Goal: Task Accomplishment & Management: Manage account settings

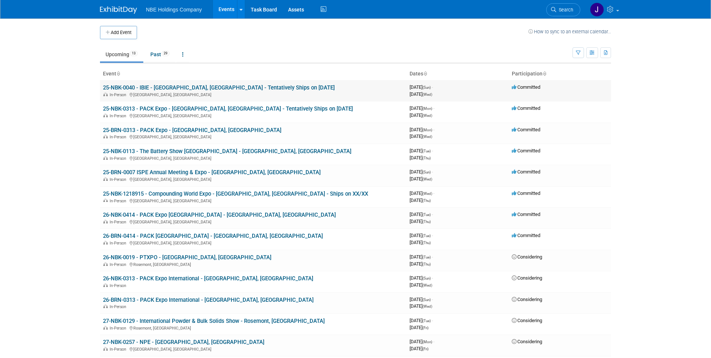
click at [156, 89] on link "25-NBK-0040 - IBIE - [GEOGRAPHIC_DATA], [GEOGRAPHIC_DATA] - Tentatively Ships o…" at bounding box center [219, 87] width 232 height 7
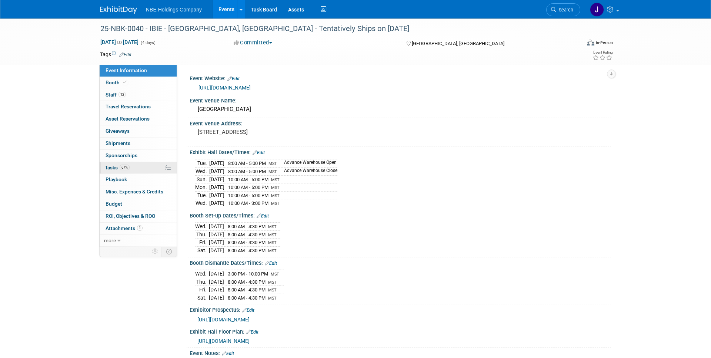
click at [113, 168] on span "Tasks 67%" at bounding box center [117, 168] width 25 height 6
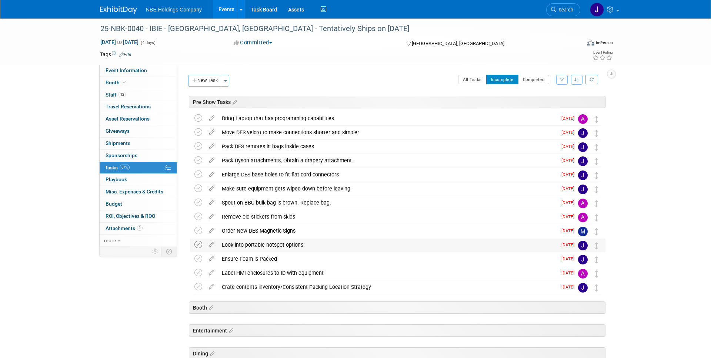
click at [197, 245] on icon at bounding box center [198, 245] width 8 height 8
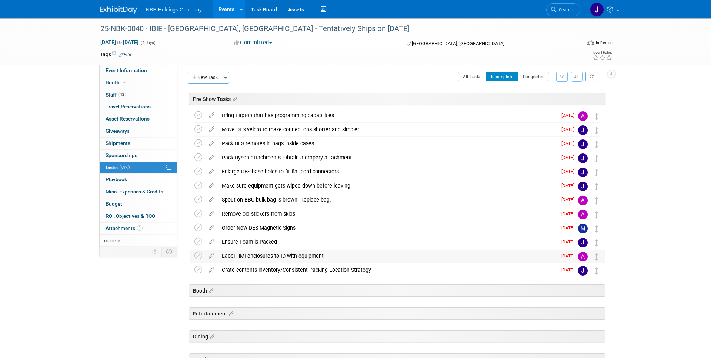
scroll to position [4, 0]
click at [199, 254] on icon at bounding box center [198, 255] width 8 height 8
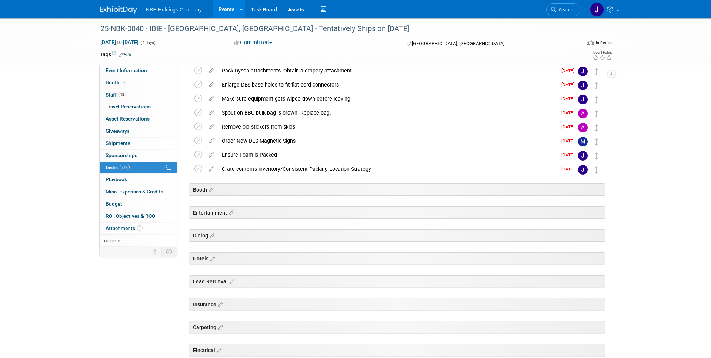
scroll to position [0, 0]
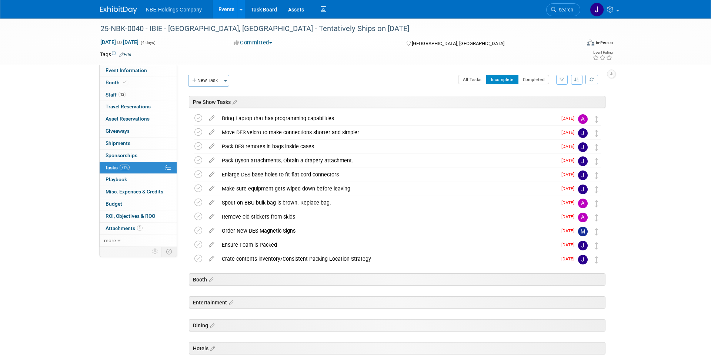
click at [223, 16] on link "Events" at bounding box center [226, 9] width 27 height 19
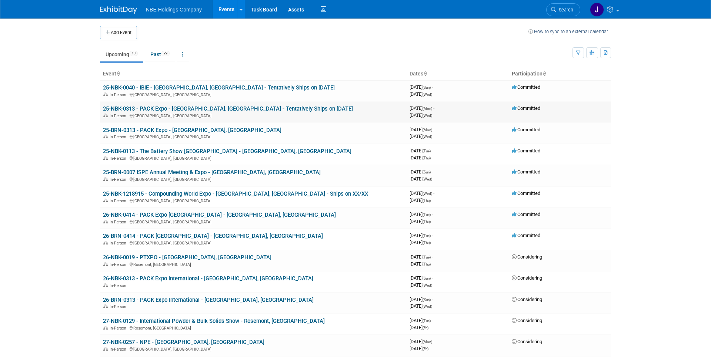
click at [193, 107] on link "25-NBK-0313 - PACK Expo - [GEOGRAPHIC_DATA], [GEOGRAPHIC_DATA] - Tentatively Sh…" at bounding box center [228, 108] width 250 height 7
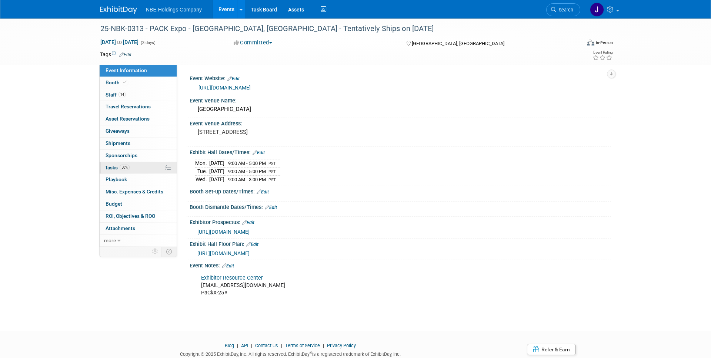
click at [114, 170] on span "Tasks 50%" at bounding box center [117, 168] width 25 height 6
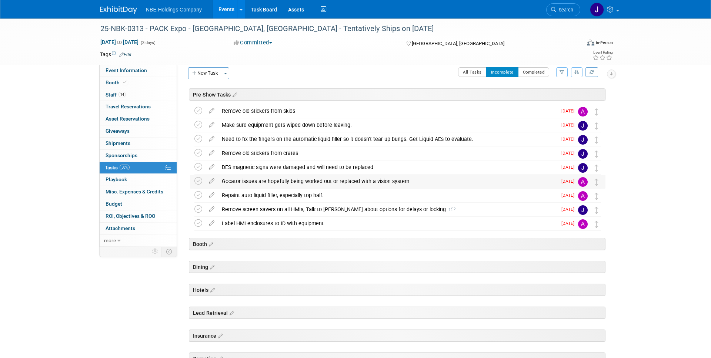
scroll to position [9, 0]
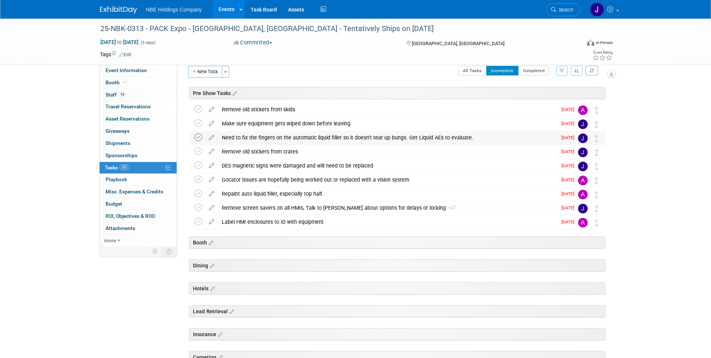
click at [200, 138] on icon at bounding box center [198, 138] width 8 height 8
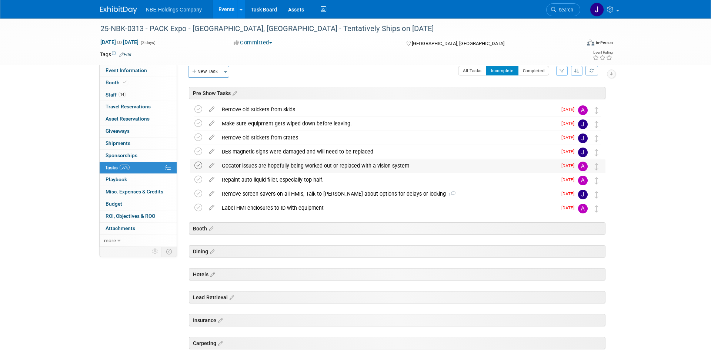
click at [199, 166] on icon at bounding box center [198, 166] width 8 height 8
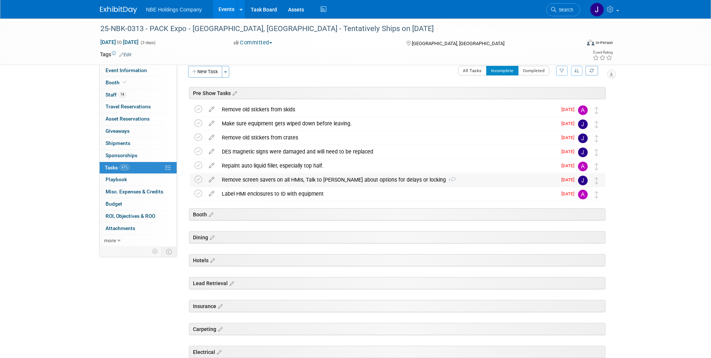
click at [432, 183] on div "Remove screen savers on all HMIs, Talk to Zoet about options for delays or lock…" at bounding box center [387, 180] width 339 height 13
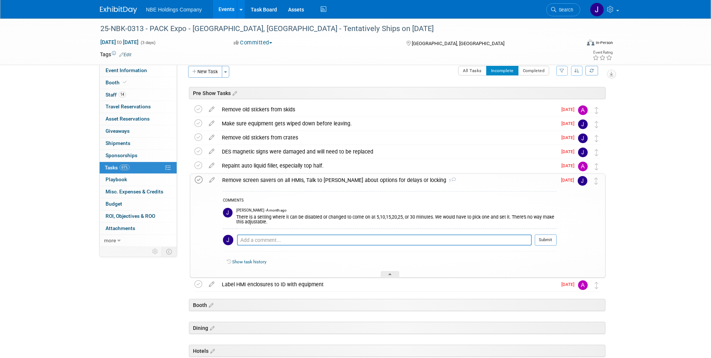
click at [199, 180] on icon at bounding box center [199, 180] width 8 height 8
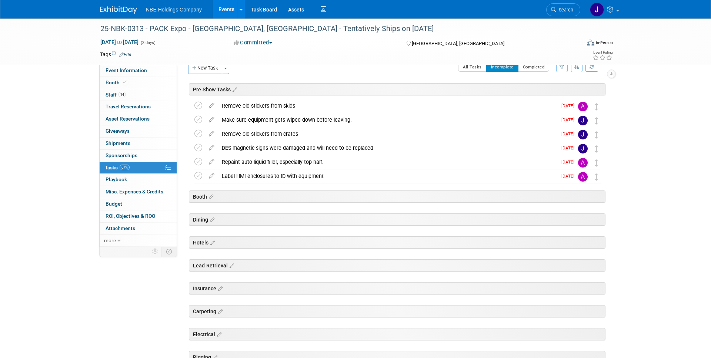
scroll to position [0, 0]
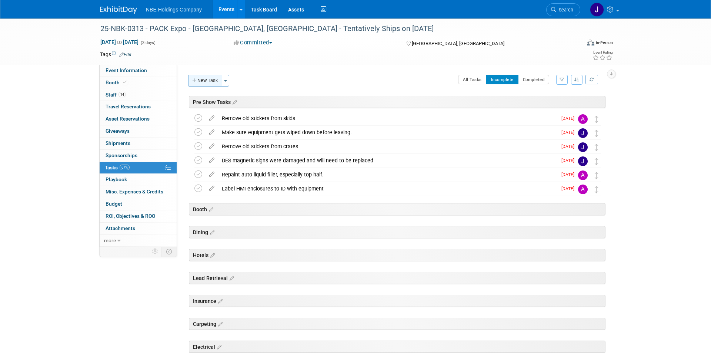
click at [214, 81] on button "New Task" at bounding box center [205, 81] width 34 height 12
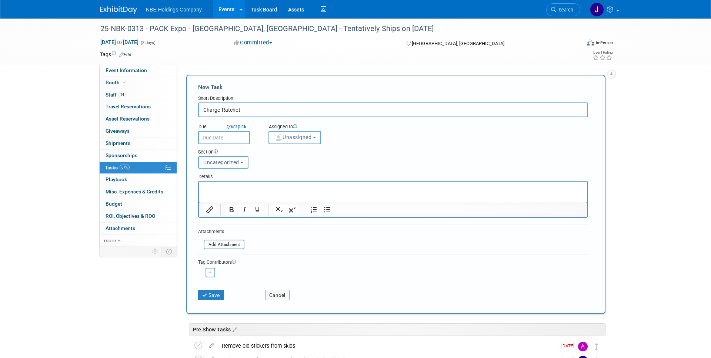
type input "Charge Ratchet"
click at [300, 134] on span "Unassigned" at bounding box center [293, 137] width 38 height 6
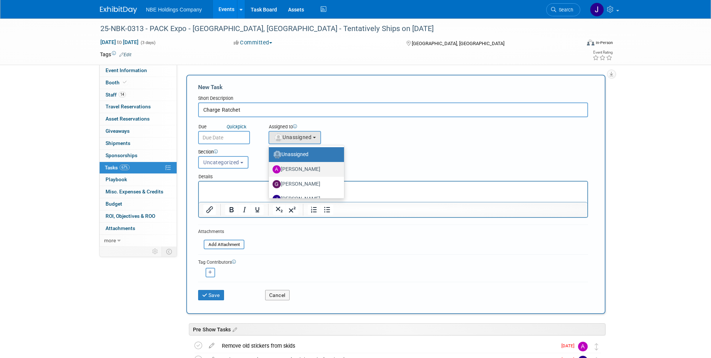
click at [293, 168] on label "Andrew Church-Payton" at bounding box center [304, 170] width 64 height 12
click at [270, 168] on input "Andrew Church-Payton" at bounding box center [267, 168] width 5 height 5
select select "e29e3ab8-b709-4855-9cac-704335999496"
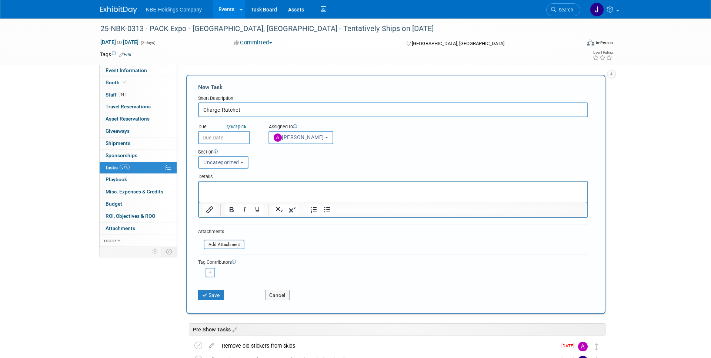
click at [237, 137] on input "text" at bounding box center [224, 137] width 52 height 13
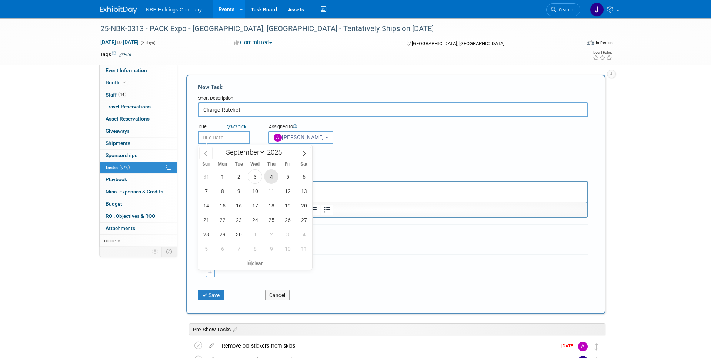
click at [275, 176] on span "4" at bounding box center [271, 177] width 14 height 14
type input "Sep 4, 2025"
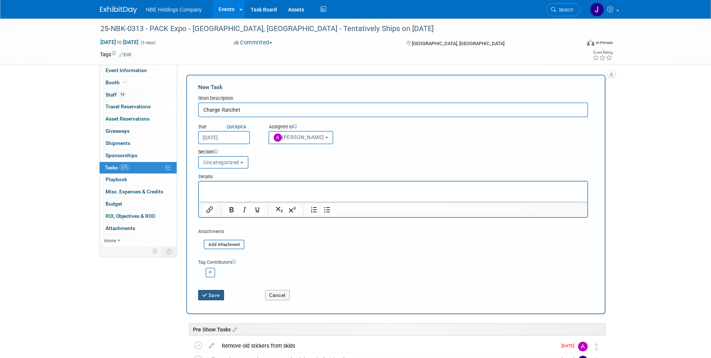
click at [217, 295] on button "Save" at bounding box center [211, 295] width 26 height 10
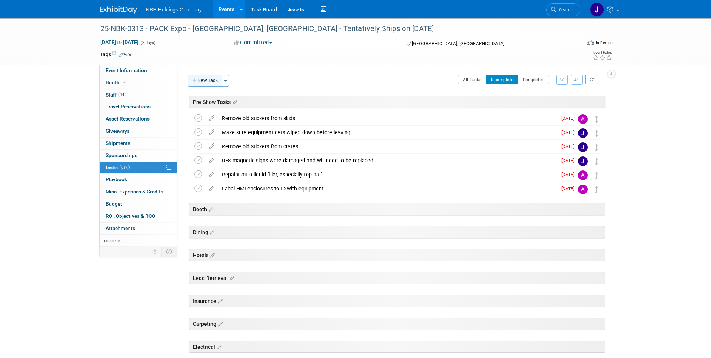
click at [204, 83] on button "New Task" at bounding box center [205, 81] width 34 height 12
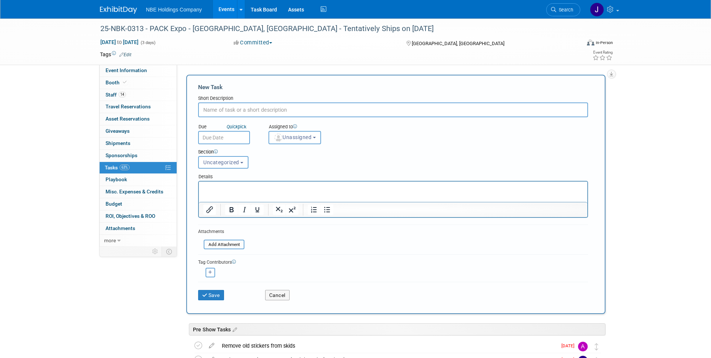
click at [284, 113] on input "text" at bounding box center [393, 110] width 390 height 15
type input "Drill Out Bases to 1.5""
click at [316, 133] on button "Unassigned" at bounding box center [294, 137] width 53 height 13
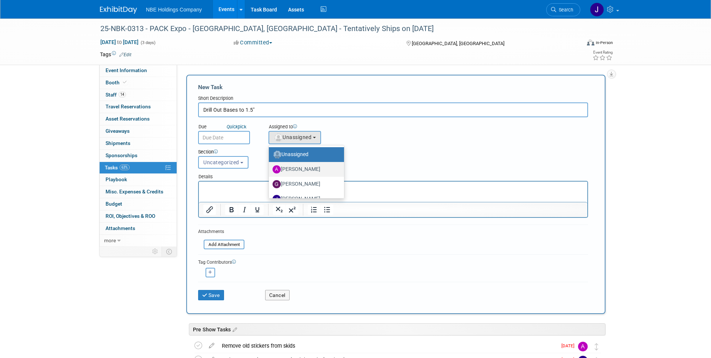
click at [302, 168] on label "Andrew Church-Payton" at bounding box center [304, 170] width 64 height 12
click at [270, 168] on input "Andrew Church-Payton" at bounding box center [267, 168] width 5 height 5
select select "e29e3ab8-b709-4855-9cac-704335999496"
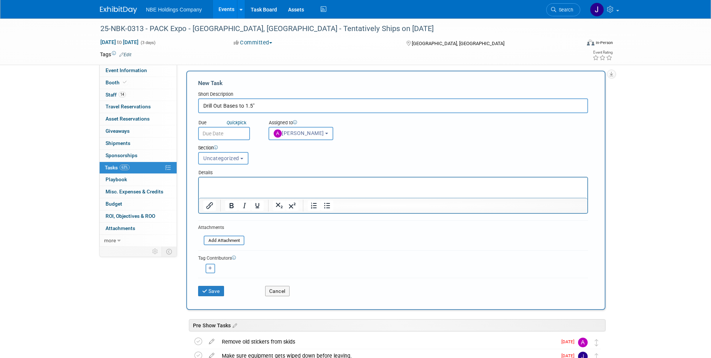
scroll to position [5, 0]
click at [234, 131] on input "text" at bounding box center [224, 132] width 52 height 13
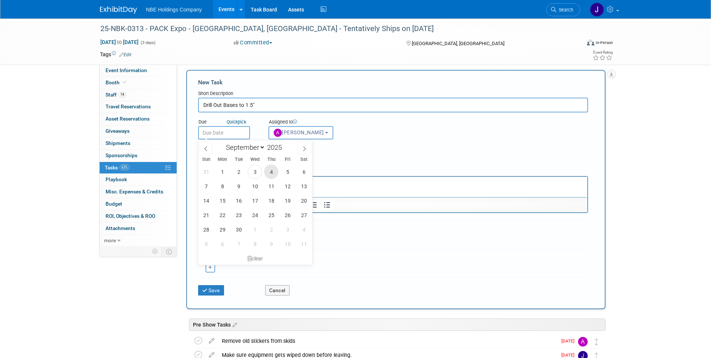
click at [273, 172] on span "4" at bounding box center [271, 172] width 14 height 14
type input "Sep 4, 2025"
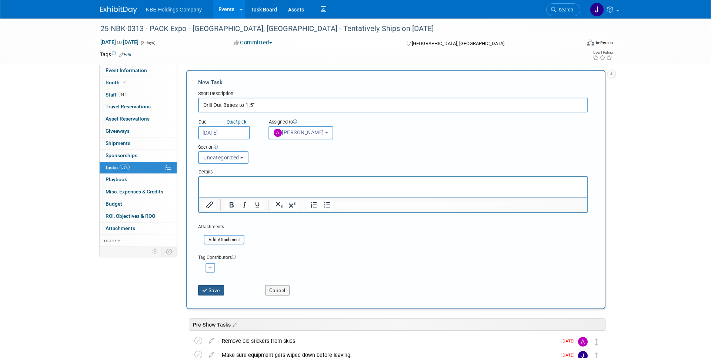
click at [208, 292] on button "Save" at bounding box center [211, 290] width 26 height 10
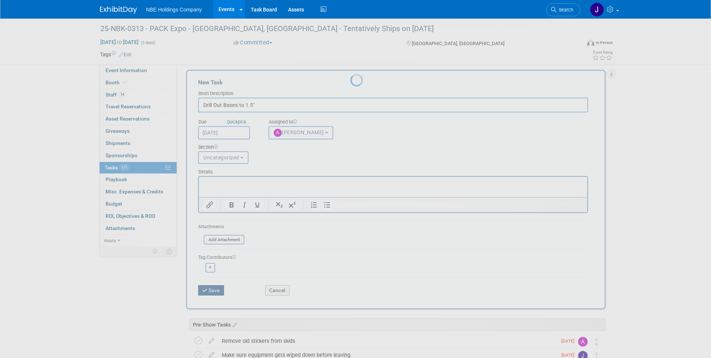
scroll to position [0, 0]
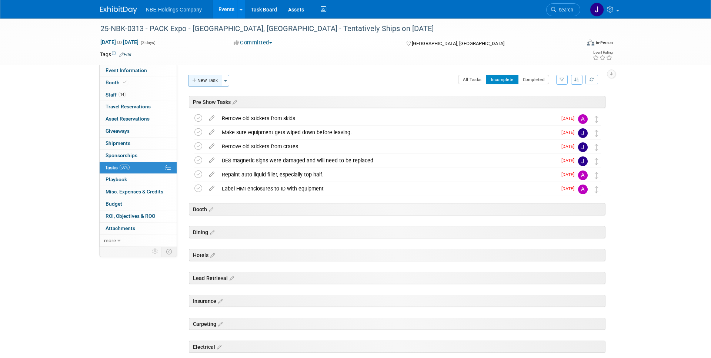
click at [199, 80] on button "New Task" at bounding box center [205, 81] width 34 height 12
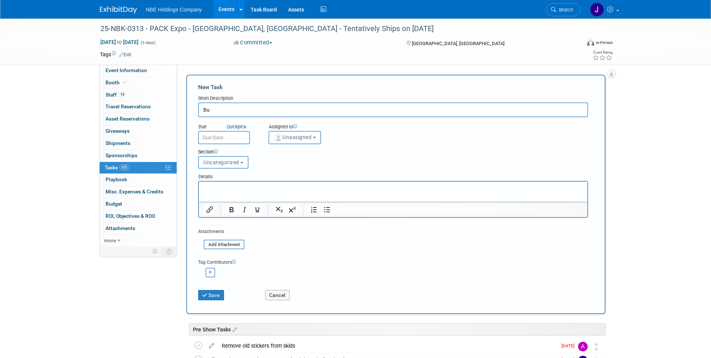
type input "B"
type input "Move Foam to New Bulk Bag"
click at [289, 140] on span "Unassigned" at bounding box center [293, 137] width 38 height 6
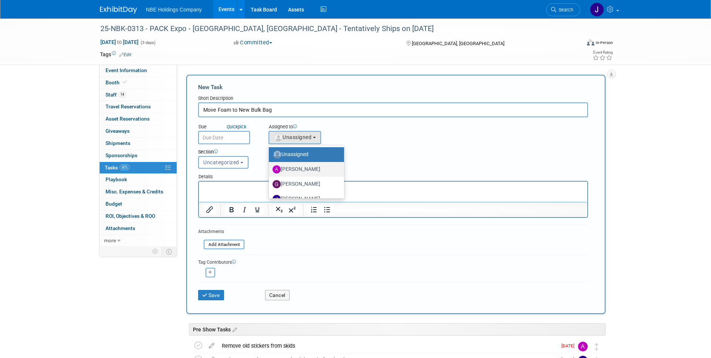
click at [321, 165] on label "Andrew Church-Payton" at bounding box center [304, 170] width 64 height 12
click at [270, 166] on input "Andrew Church-Payton" at bounding box center [267, 168] width 5 height 5
select select "e29e3ab8-b709-4855-9cac-704335999496"
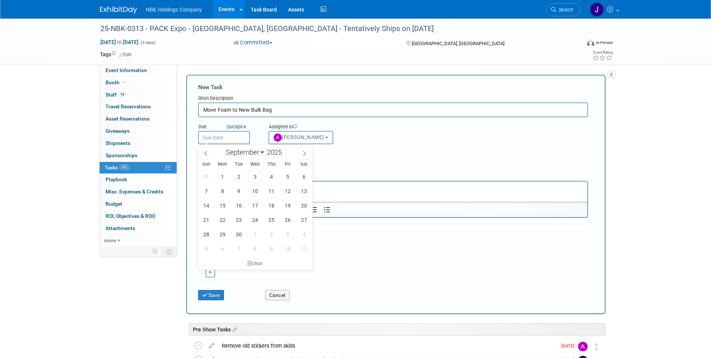
click at [230, 138] on input "text" at bounding box center [224, 137] width 52 height 13
click at [269, 177] on span "4" at bounding box center [271, 177] width 14 height 14
type input "Sep 4, 2025"
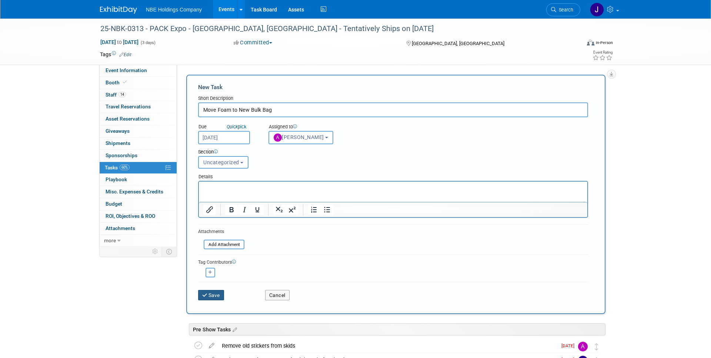
click at [212, 295] on button "Save" at bounding box center [211, 295] width 26 height 10
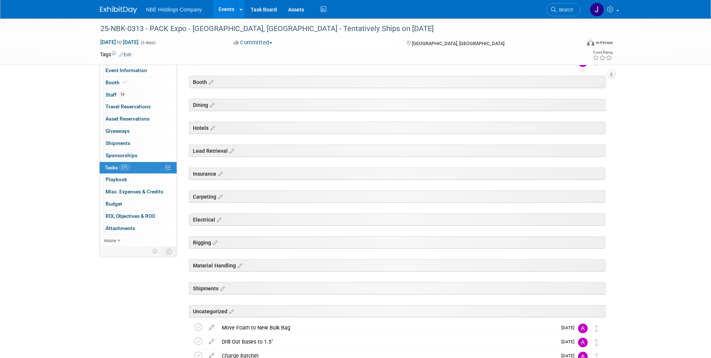
scroll to position [178, 0]
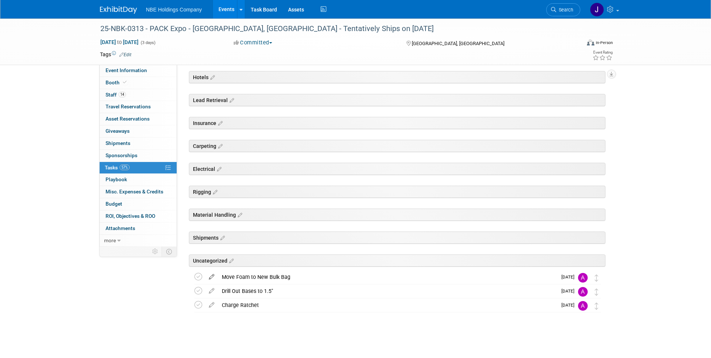
click at [211, 279] on icon at bounding box center [211, 275] width 13 height 9
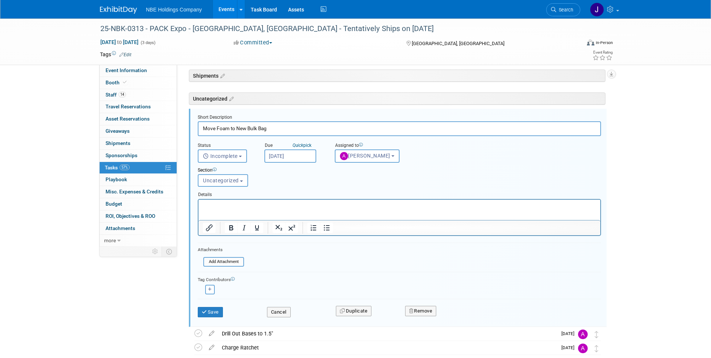
scroll to position [341, 0]
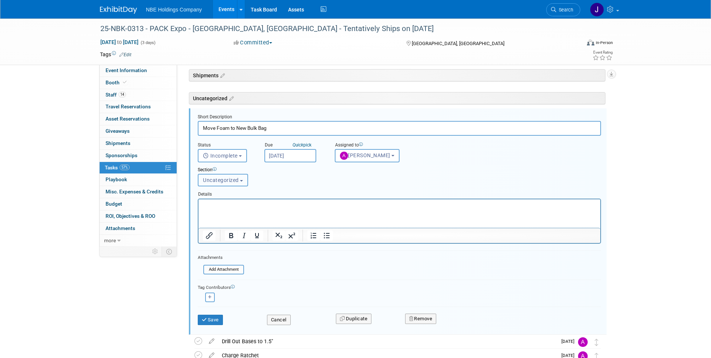
click at [235, 183] on button "Uncategorized" at bounding box center [223, 180] width 50 height 13
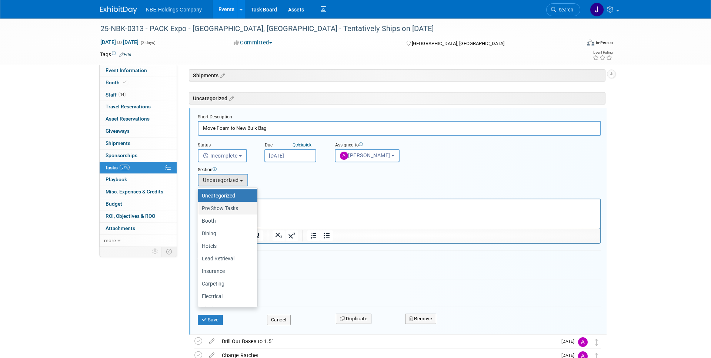
click at [229, 206] on label "Pre Show Tasks" at bounding box center [226, 209] width 48 height 10
click at [199, 206] on input "Pre Show Tasks" at bounding box center [196, 208] width 5 height 5
select select "11271065"
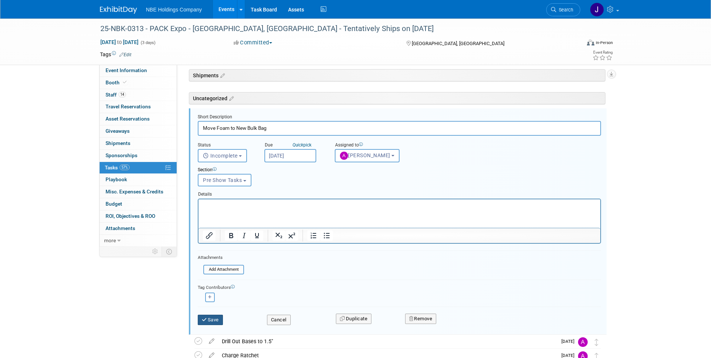
click at [211, 319] on button "Save" at bounding box center [210, 320] width 25 height 10
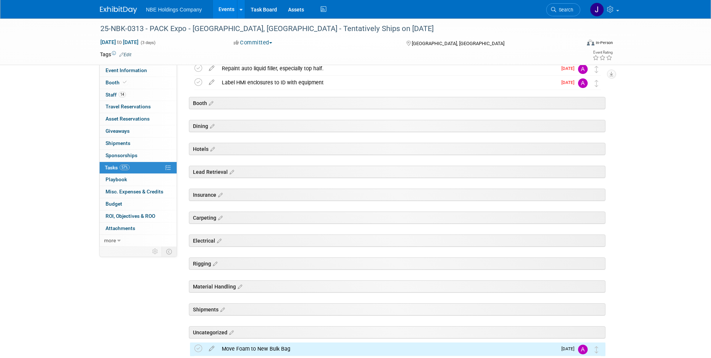
scroll to position [178, 0]
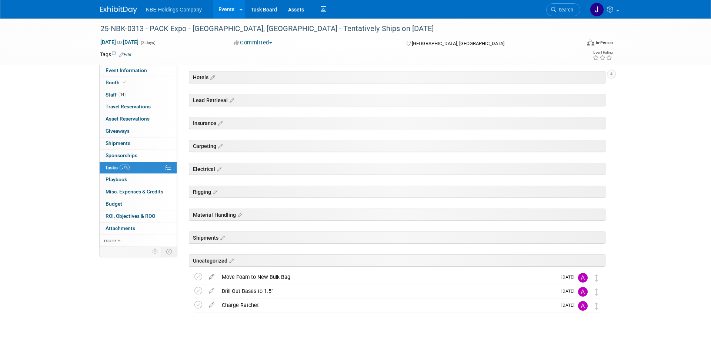
click at [212, 278] on icon at bounding box center [211, 275] width 13 height 9
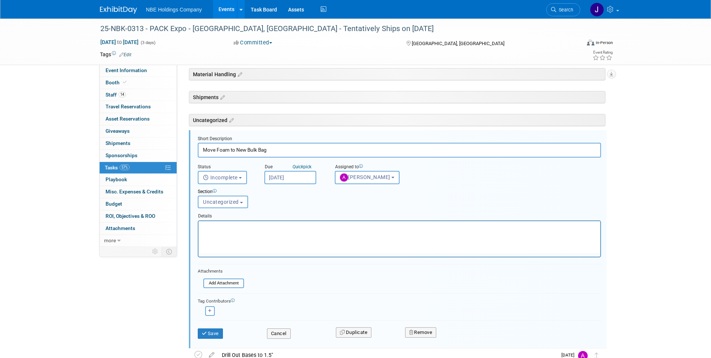
scroll to position [341, 0]
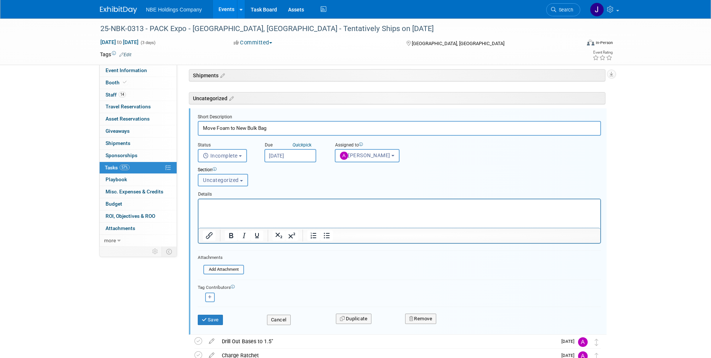
click at [225, 183] on span "Uncategorized" at bounding box center [221, 180] width 36 height 6
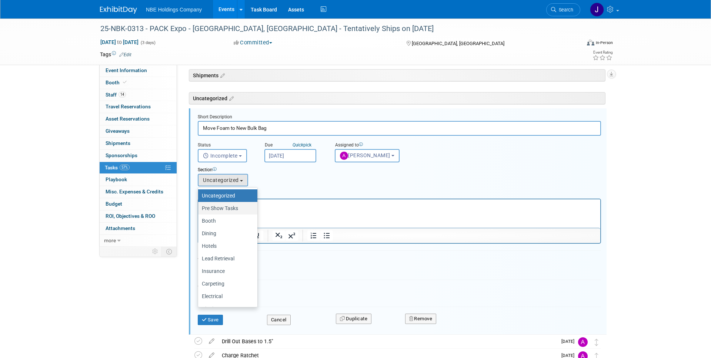
click at [223, 205] on label "Pre Show Tasks" at bounding box center [226, 209] width 48 height 10
click at [199, 206] on input "Pre Show Tasks" at bounding box center [196, 208] width 5 height 5
select select "11271065"
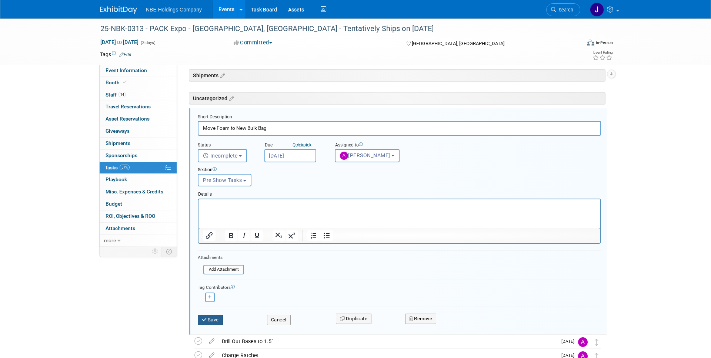
click at [218, 321] on button "Save" at bounding box center [210, 320] width 25 height 10
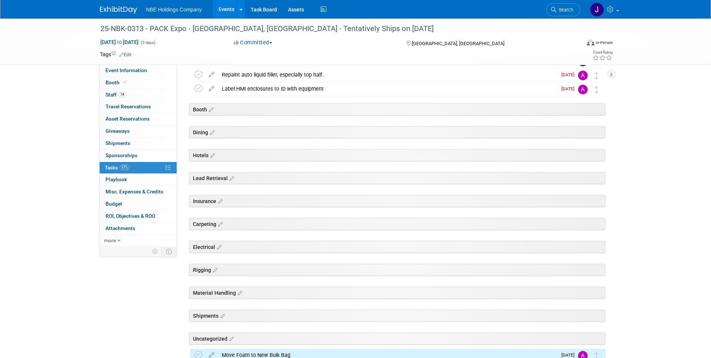
scroll to position [178, 0]
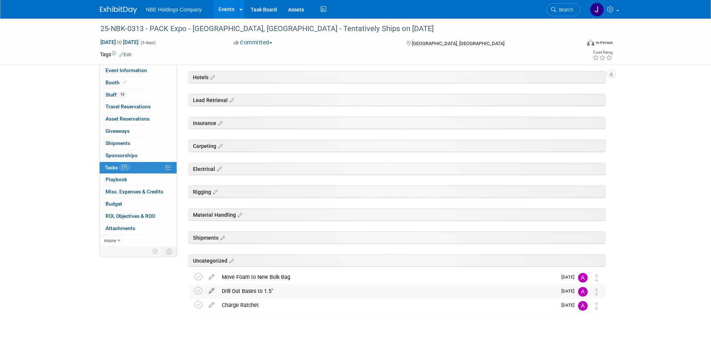
click at [212, 289] on icon at bounding box center [211, 289] width 13 height 9
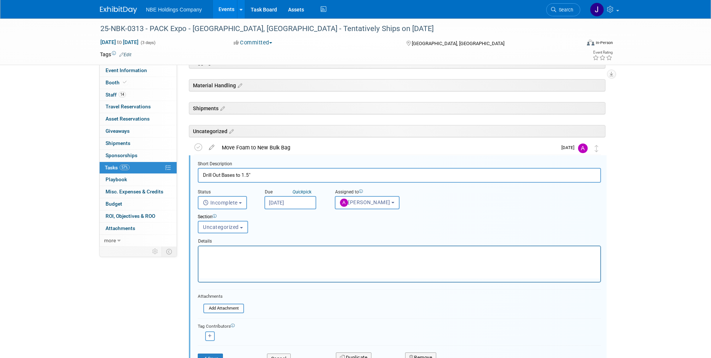
scroll to position [355, 0]
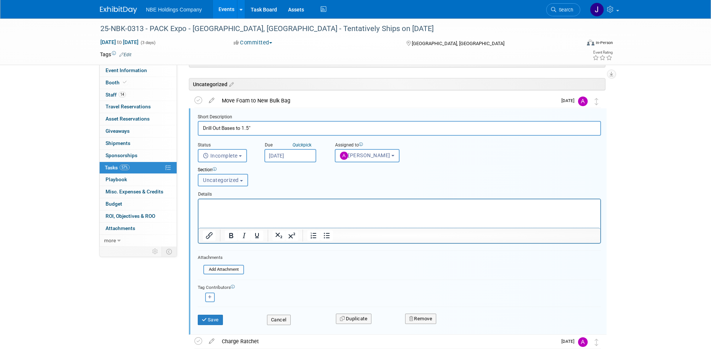
click at [234, 182] on span "Uncategorized" at bounding box center [221, 180] width 36 height 6
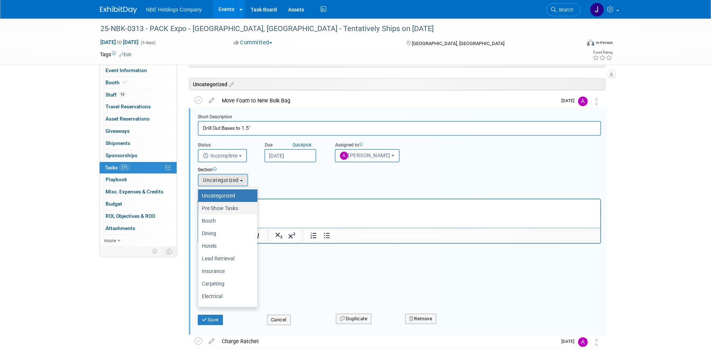
click at [228, 208] on label "Pre Show Tasks" at bounding box center [226, 209] width 48 height 10
click at [199, 208] on input "Pre Show Tasks" at bounding box center [196, 208] width 5 height 5
select select "11271065"
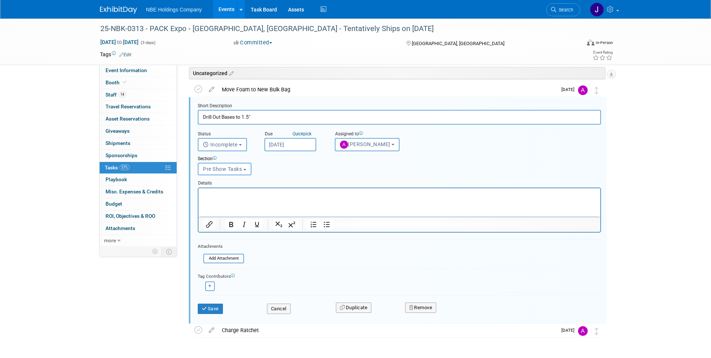
scroll to position [368, 0]
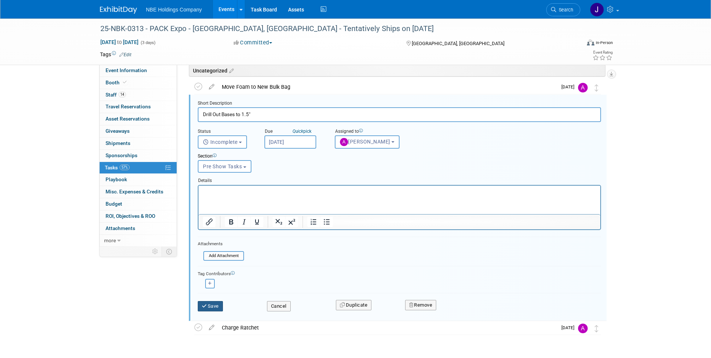
click at [218, 305] on button "Save" at bounding box center [210, 306] width 25 height 10
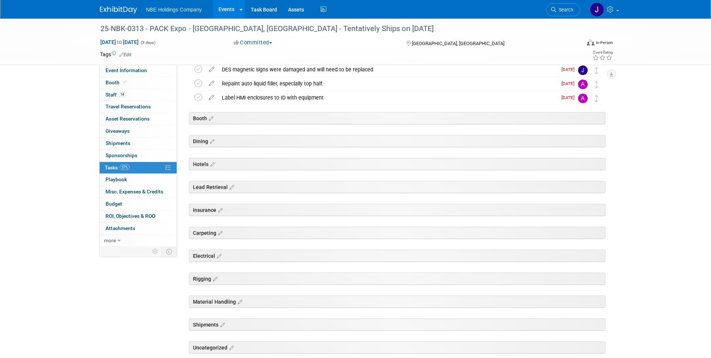
scroll to position [178, 0]
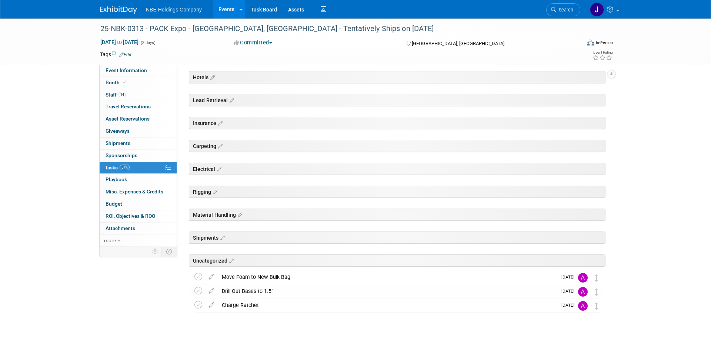
click at [245, 328] on div "Pre Show Tasks 25-NBK-0313 - PACK Expo - Las Vegas, NV - Tentatively Ships on 9…" at bounding box center [395, 130] width 419 height 425
click at [228, 10] on link "Events" at bounding box center [226, 9] width 27 height 19
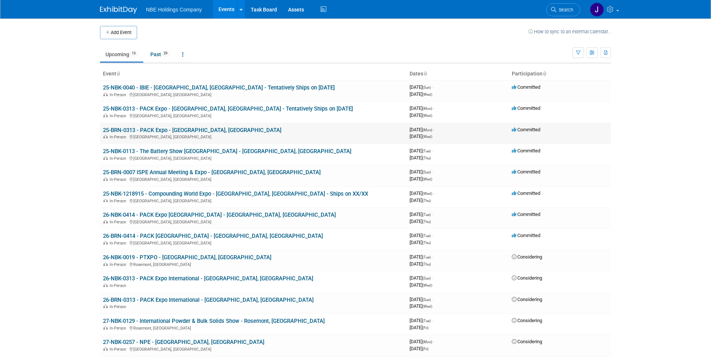
click at [165, 128] on link "25-BRN-0313 - PACK Expo - [GEOGRAPHIC_DATA], [GEOGRAPHIC_DATA]" at bounding box center [192, 130] width 178 height 7
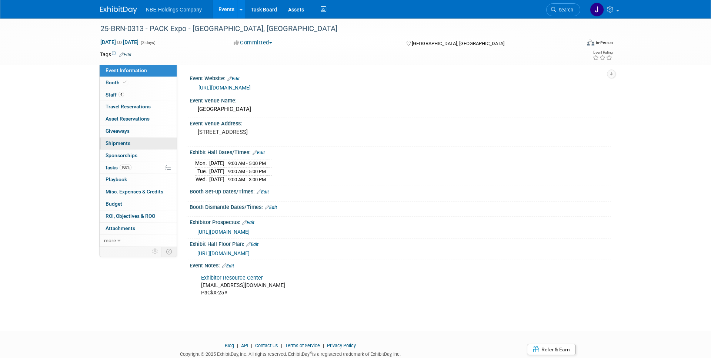
scroll to position [3, 0]
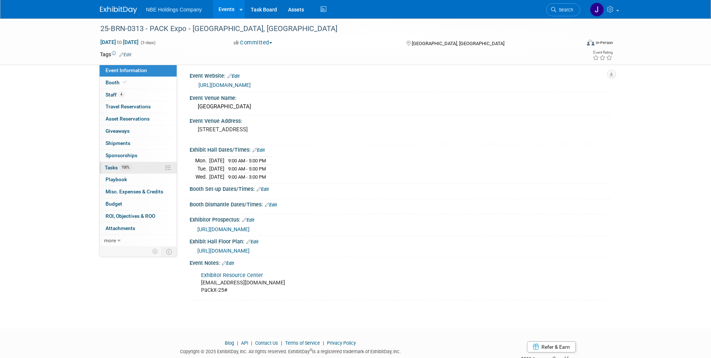
click at [121, 167] on span "100%" at bounding box center [126, 168] width 12 height 6
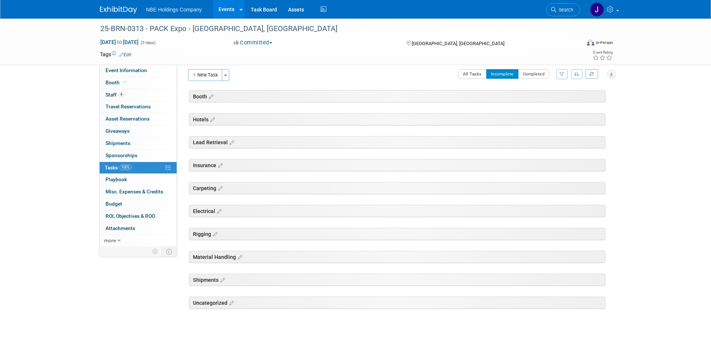
scroll to position [0, 0]
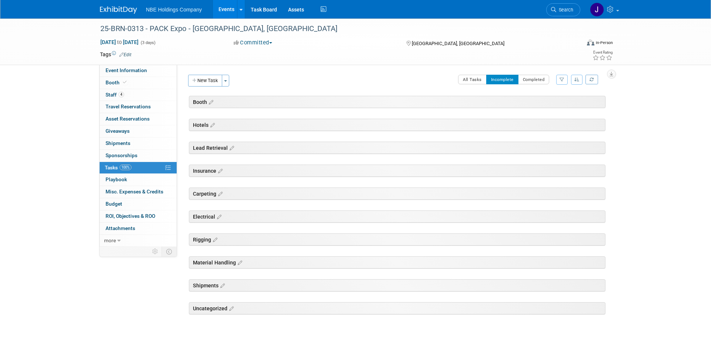
click at [58, 152] on div "25-BRN-0313 - PACK Expo - Las Vegas, NV Sep 29, 2025 to Oct 1, 2025 (3 days) Se…" at bounding box center [355, 191] width 711 height 345
